Goal: Transaction & Acquisition: Download file/media

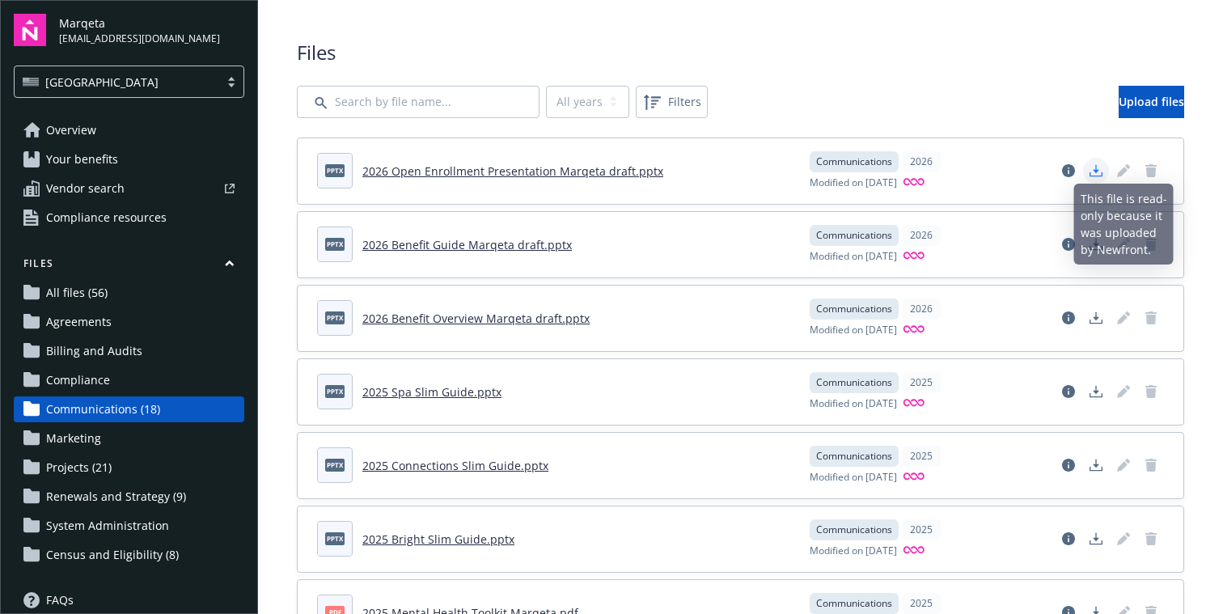
click at [1096, 167] on icon "Download document" at bounding box center [1095, 170] width 13 height 13
